Goal: Find specific page/section: Find specific page/section

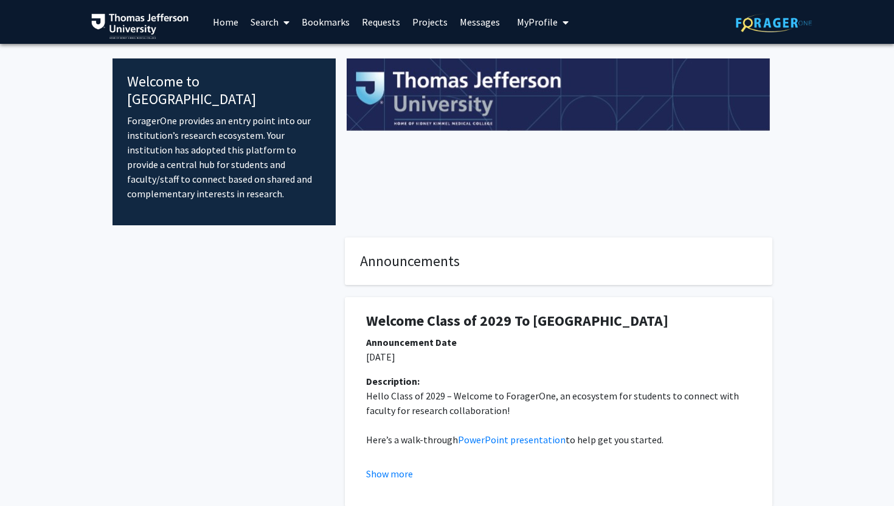
click at [221, 21] on link "Home" at bounding box center [226, 22] width 38 height 43
click at [260, 24] on link "Search" at bounding box center [270, 22] width 51 height 43
click at [267, 47] on span "Faculty/Staff" at bounding box center [289, 56] width 89 height 24
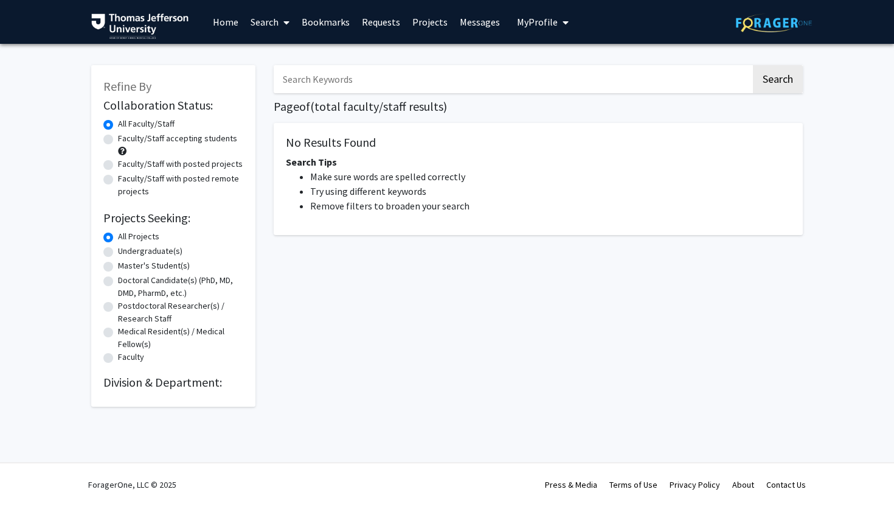
click at [307, 86] on input "Search Keywords" at bounding box center [513, 79] width 478 height 28
click at [753, 65] on button "Search" at bounding box center [778, 79] width 50 height 28
click at [358, 85] on input "[PERSON_NAME]" at bounding box center [513, 79] width 478 height 28
type input "[PERSON_NAME]"
click at [753, 65] on button "Search" at bounding box center [778, 79] width 50 height 28
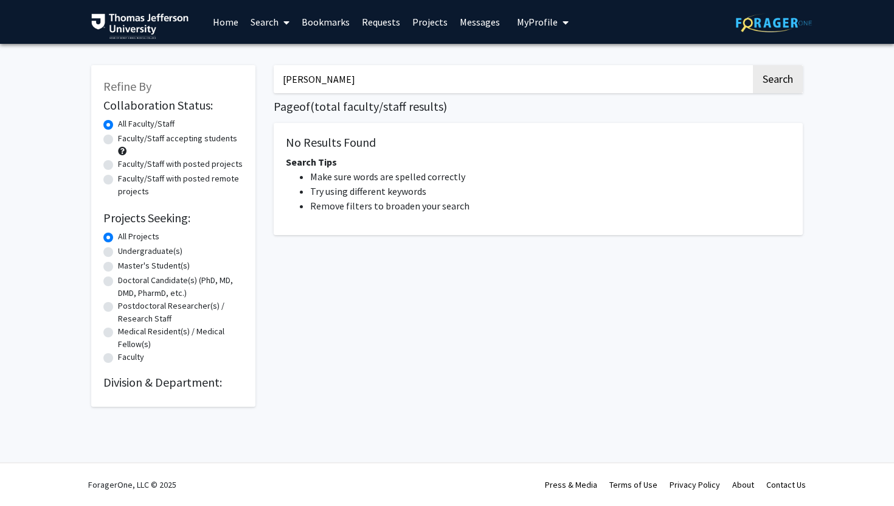
click at [427, 76] on input "[PERSON_NAME]" at bounding box center [513, 79] width 478 height 28
click at [768, 79] on button "Search" at bounding box center [778, 79] width 50 height 28
click at [782, 21] on img at bounding box center [774, 22] width 76 height 19
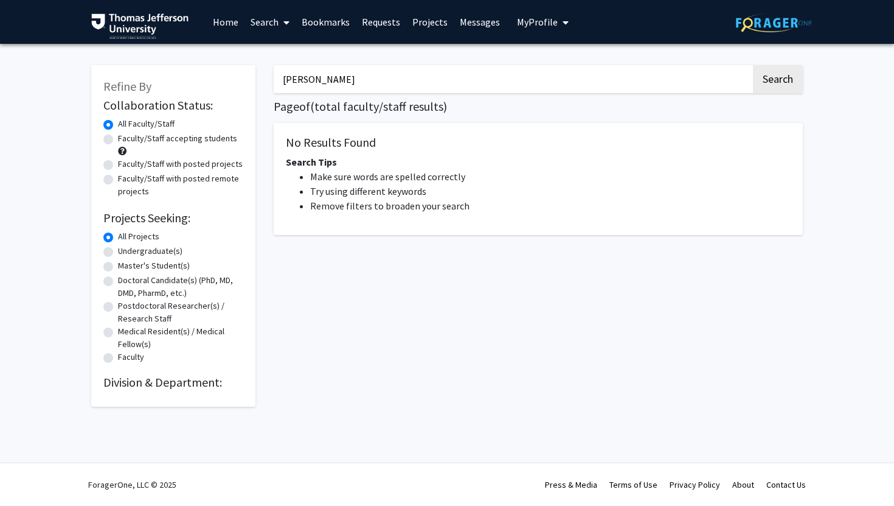
click at [159, 24] on img at bounding box center [139, 26] width 97 height 26
